Goal: Information Seeking & Learning: Understand process/instructions

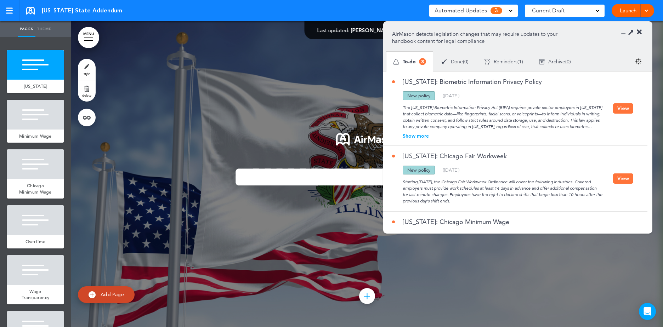
click at [510, 59] on span "Reminders" at bounding box center [505, 61] width 24 height 5
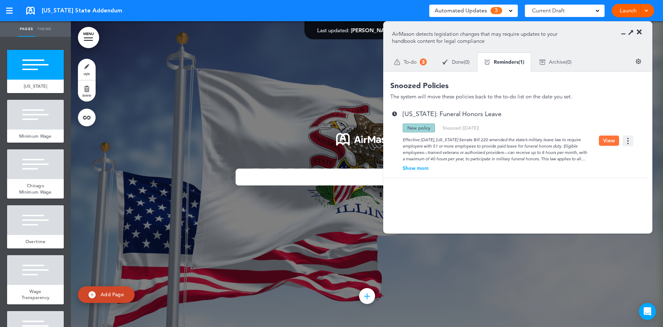
click at [604, 140] on button "View" at bounding box center [609, 141] width 20 height 10
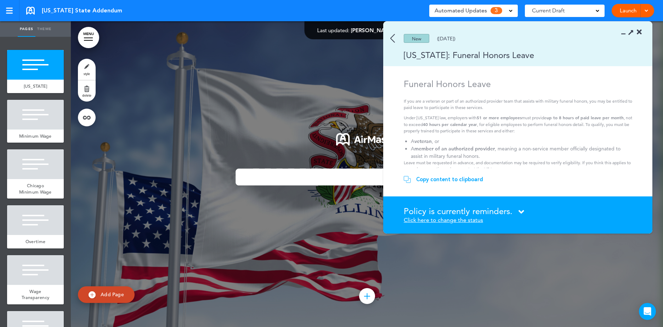
click at [637, 31] on icon at bounding box center [638, 32] width 5 height 7
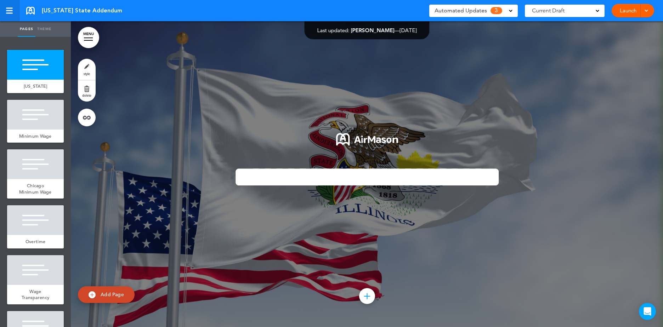
click at [8, 10] on div at bounding box center [9, 10] width 7 height 1
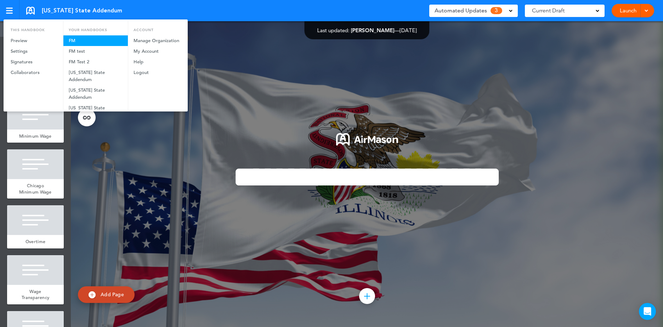
click at [91, 38] on link "FM" at bounding box center [95, 40] width 64 height 11
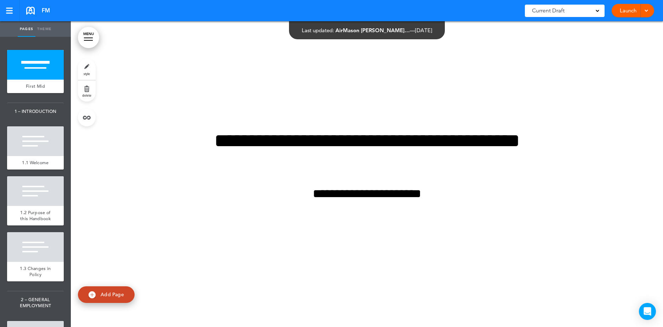
click at [30, 7] on link at bounding box center [30, 11] width 8 height 8
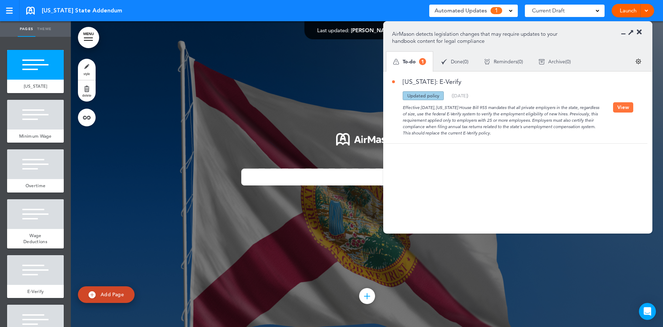
click at [625, 106] on button "View" at bounding box center [623, 107] width 20 height 10
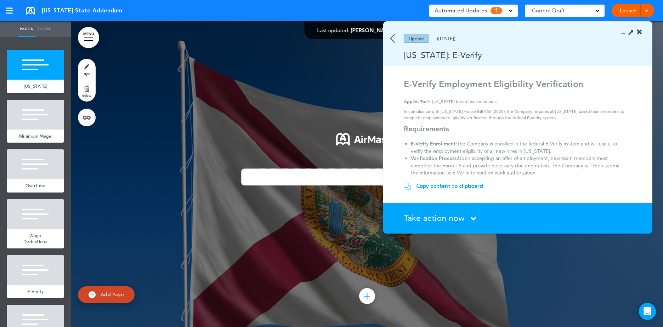
click at [639, 30] on icon at bounding box center [638, 32] width 5 height 7
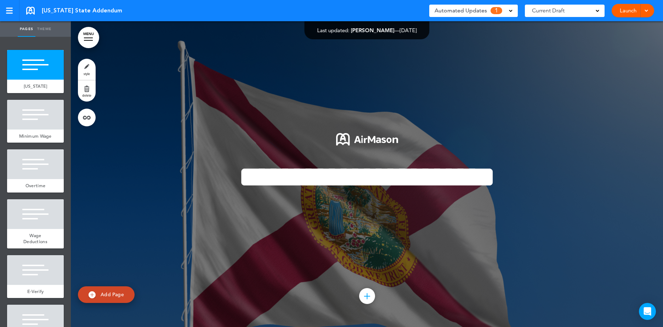
click at [33, 10] on link at bounding box center [30, 11] width 8 height 8
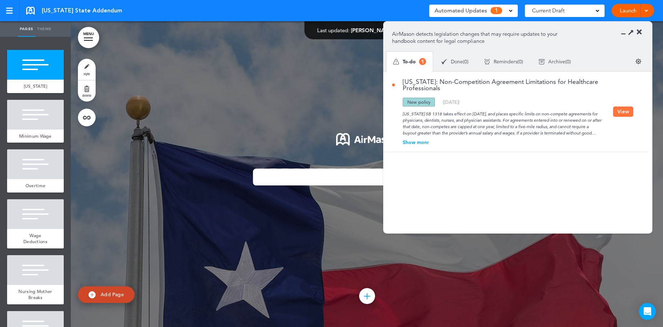
click at [621, 116] on button "View" at bounding box center [623, 112] width 20 height 10
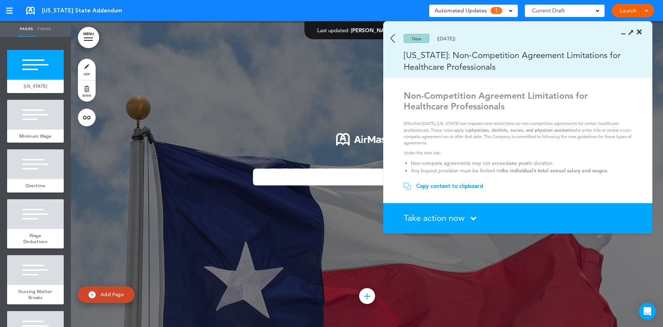
click at [639, 33] on icon at bounding box center [638, 32] width 5 height 7
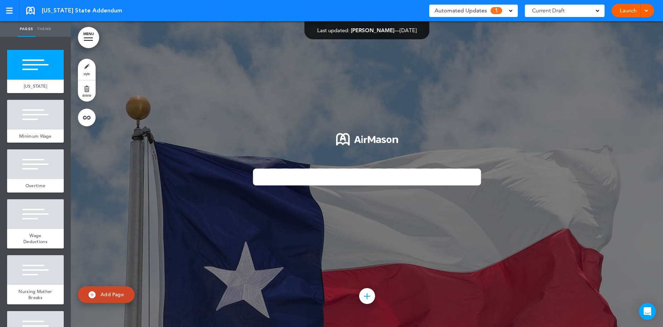
click at [643, 11] on div at bounding box center [644, 10] width 7 height 13
click at [40, 301] on span "Nursing Mother Breaks" at bounding box center [35, 294] width 34 height 12
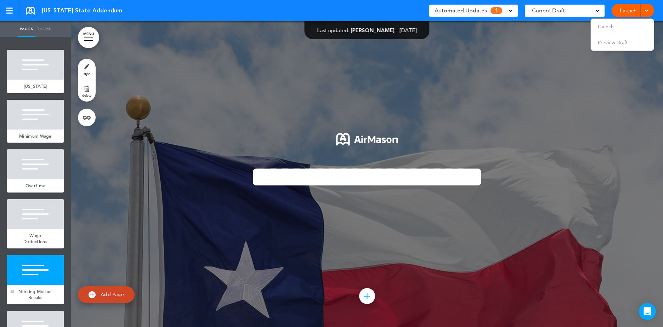
scroll to position [1223, 0]
